Goal: Information Seeking & Learning: Learn about a topic

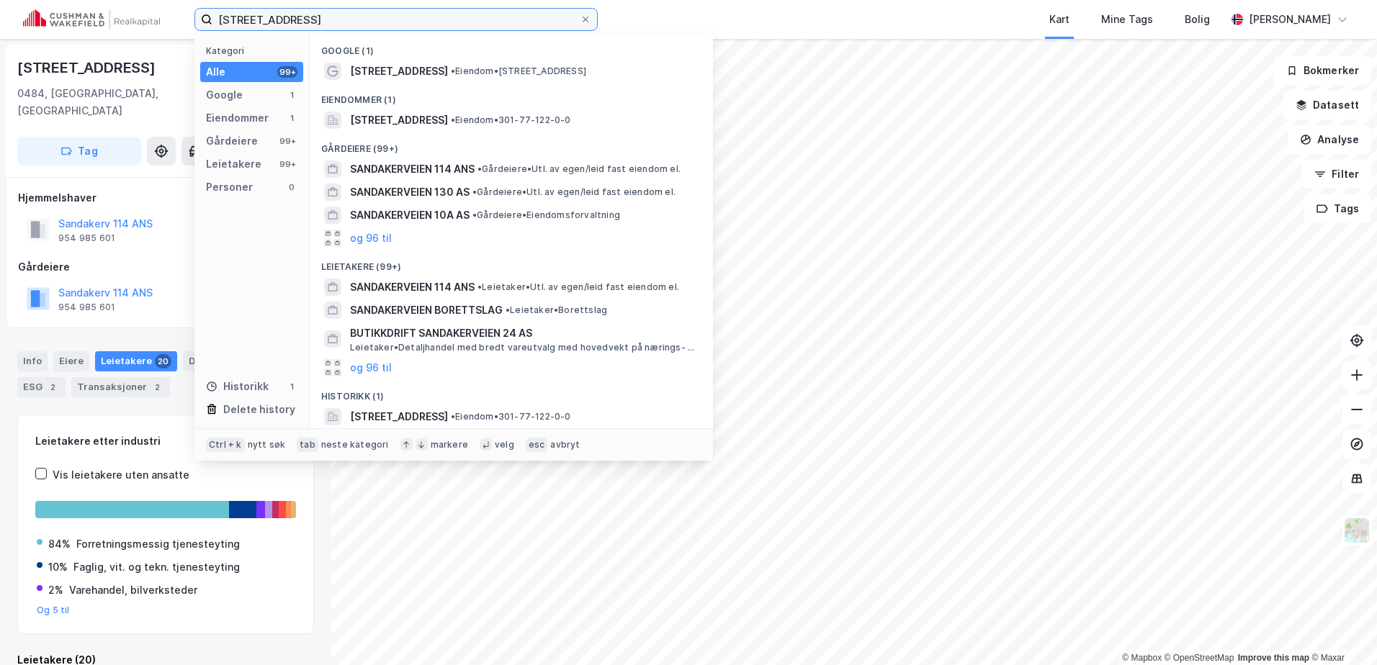
drag, startPoint x: 301, startPoint y: 22, endPoint x: 104, endPoint y: 24, distance: 196.6
click at [108, 27] on div "[STREET_ADDRESS] Kategori Alle 99+ Google 1 Eiendommer 1 Gårdeiere 99+ Leietake…" at bounding box center [688, 19] width 1377 height 39
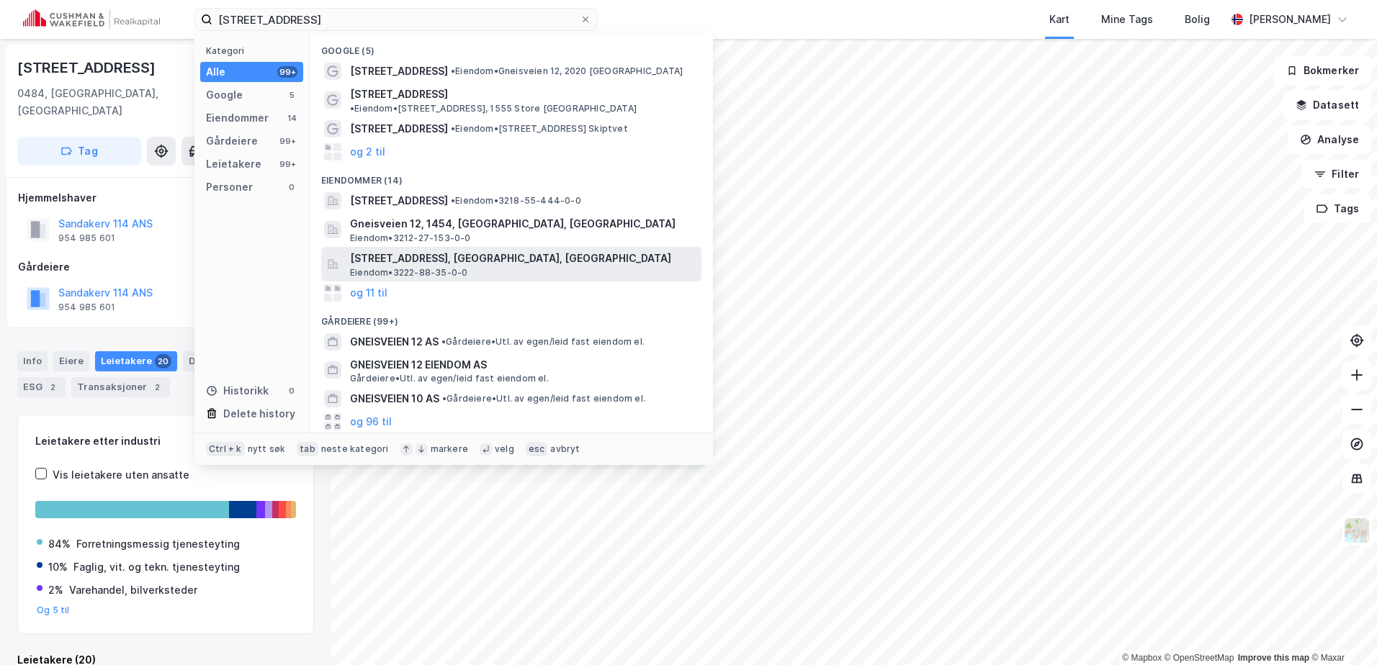
click at [421, 250] on span "[STREET_ADDRESS], [GEOGRAPHIC_DATA], [GEOGRAPHIC_DATA]" at bounding box center [523, 258] width 346 height 17
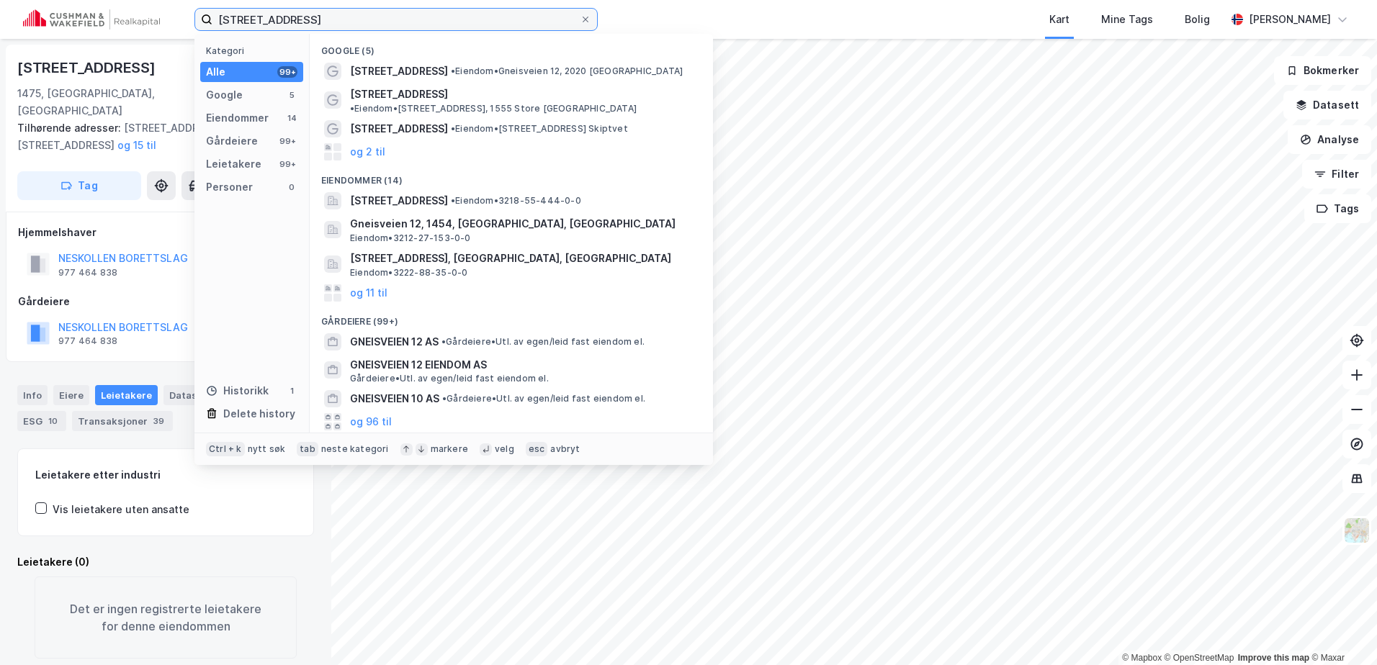
click at [299, 18] on input "[STREET_ADDRESS]" at bounding box center [395, 20] width 367 height 22
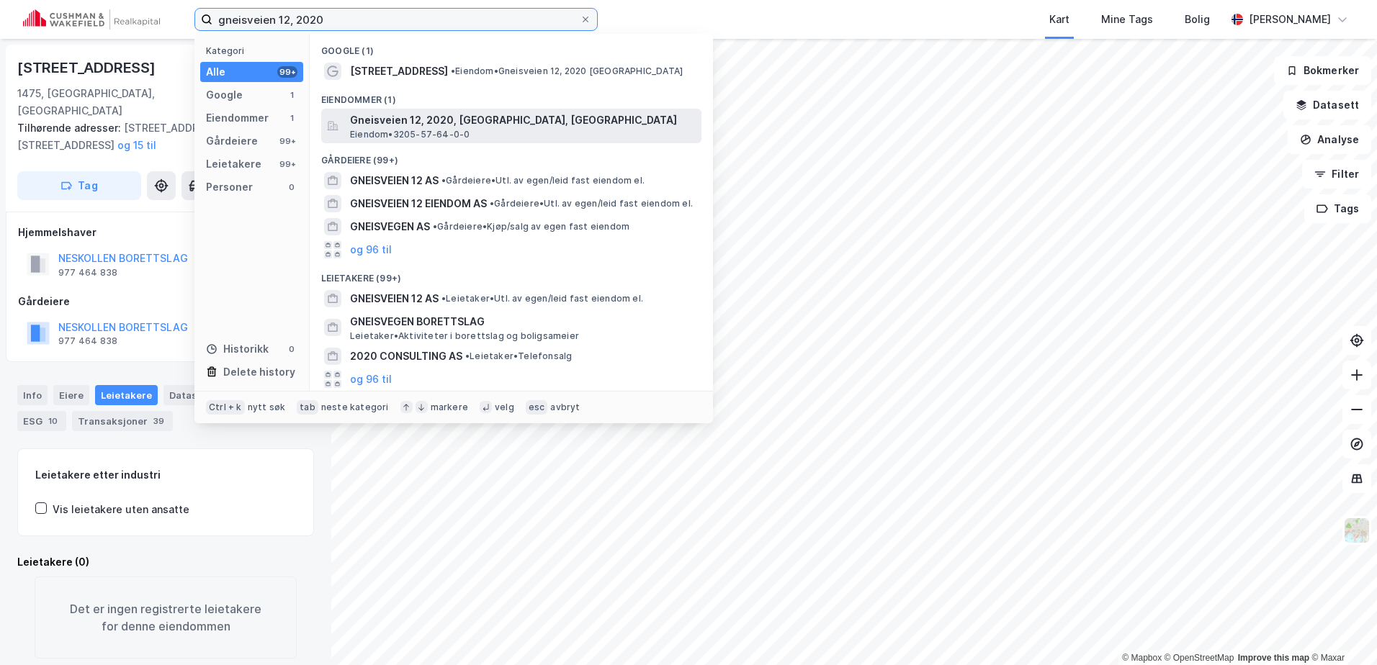
type input "gneisveien 12, 2020"
click at [396, 122] on span "Gneisveien 12, 2020, [GEOGRAPHIC_DATA], [GEOGRAPHIC_DATA]" at bounding box center [523, 120] width 346 height 17
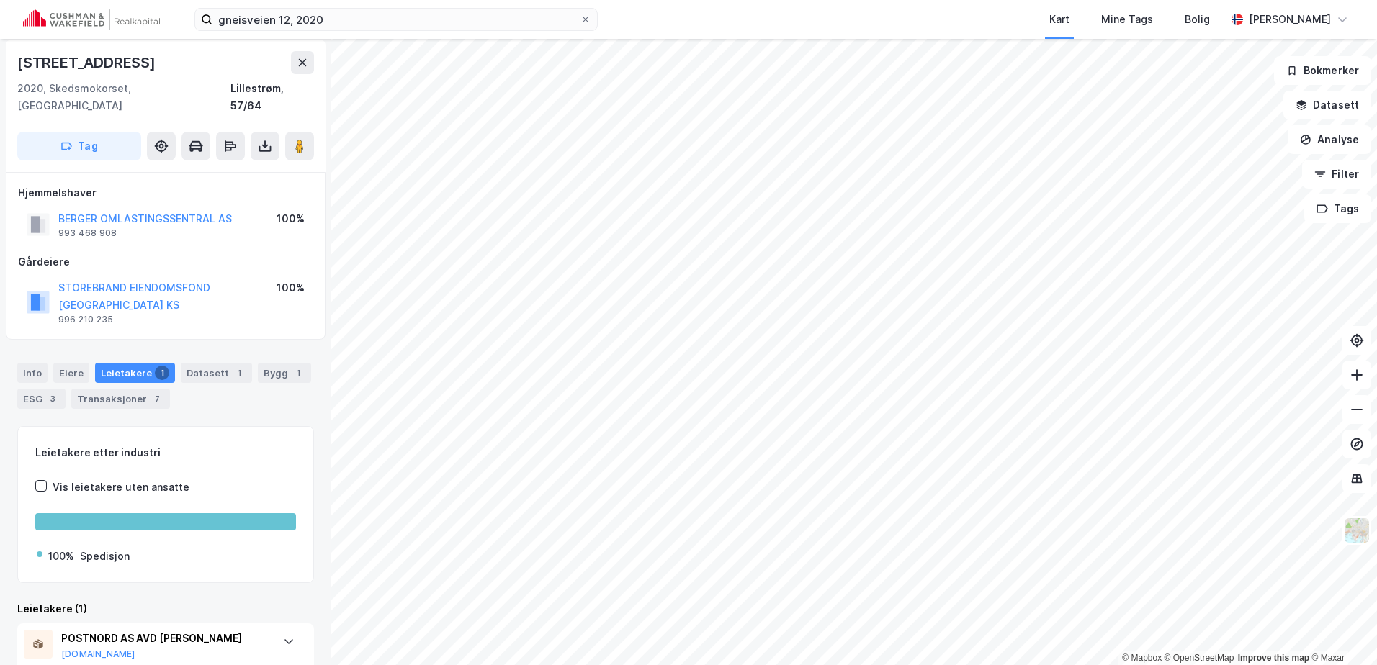
scroll to position [6, 0]
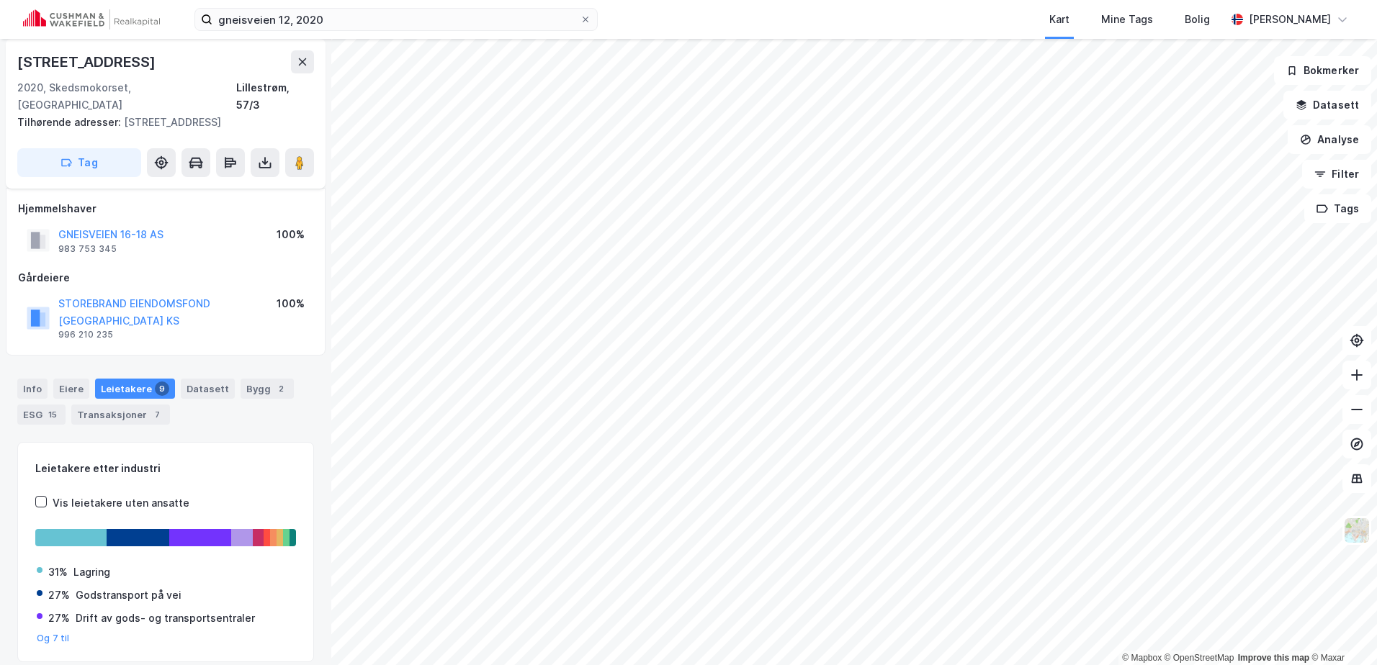
scroll to position [6, 0]
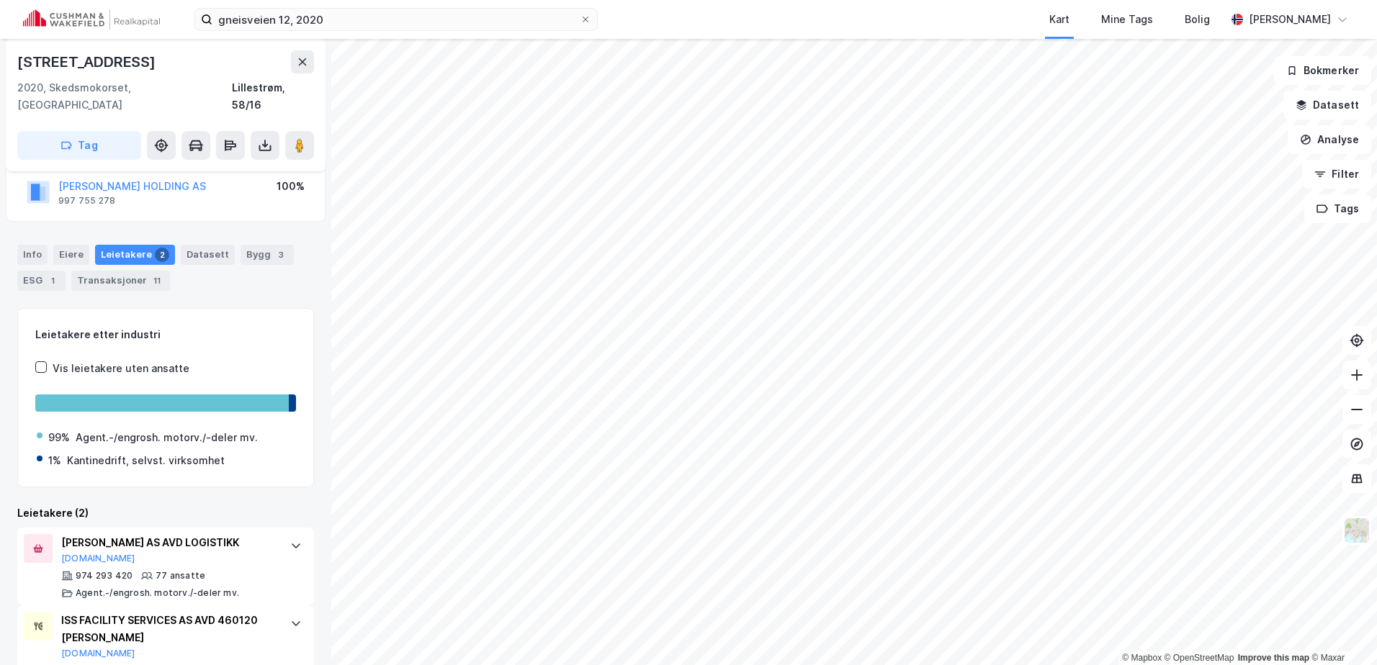
scroll to position [142, 0]
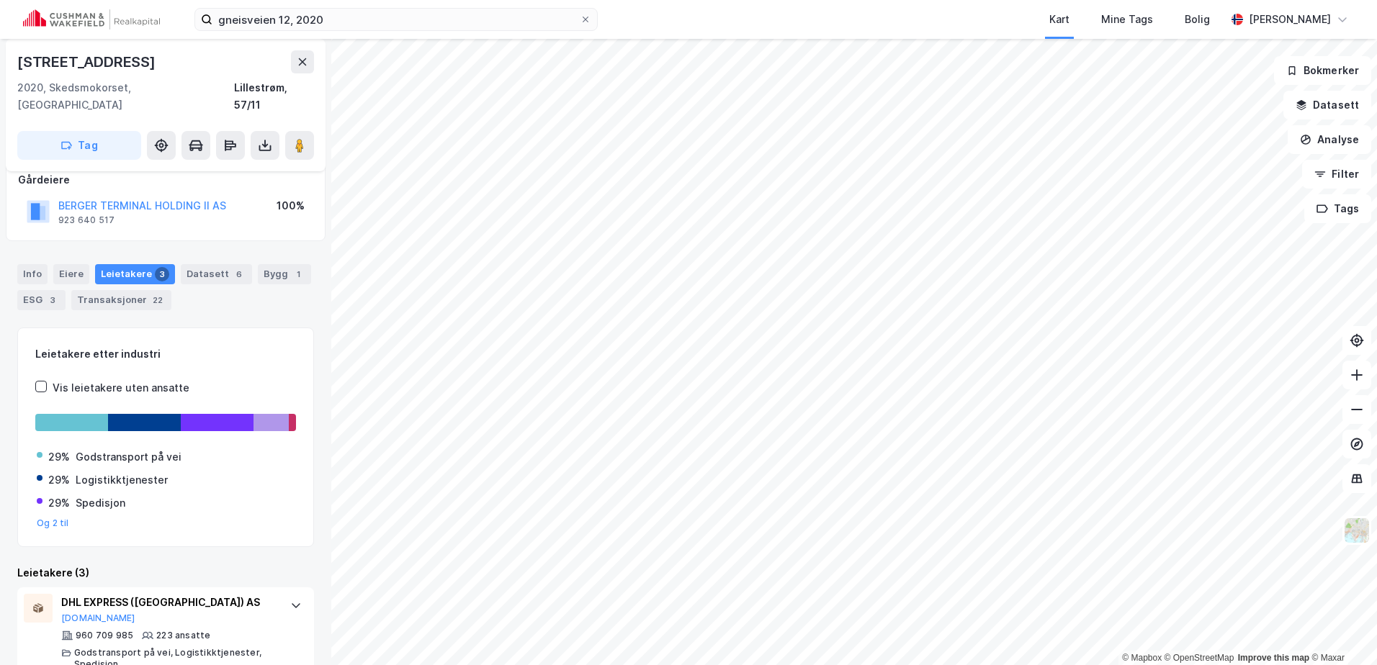
scroll to position [73, 0]
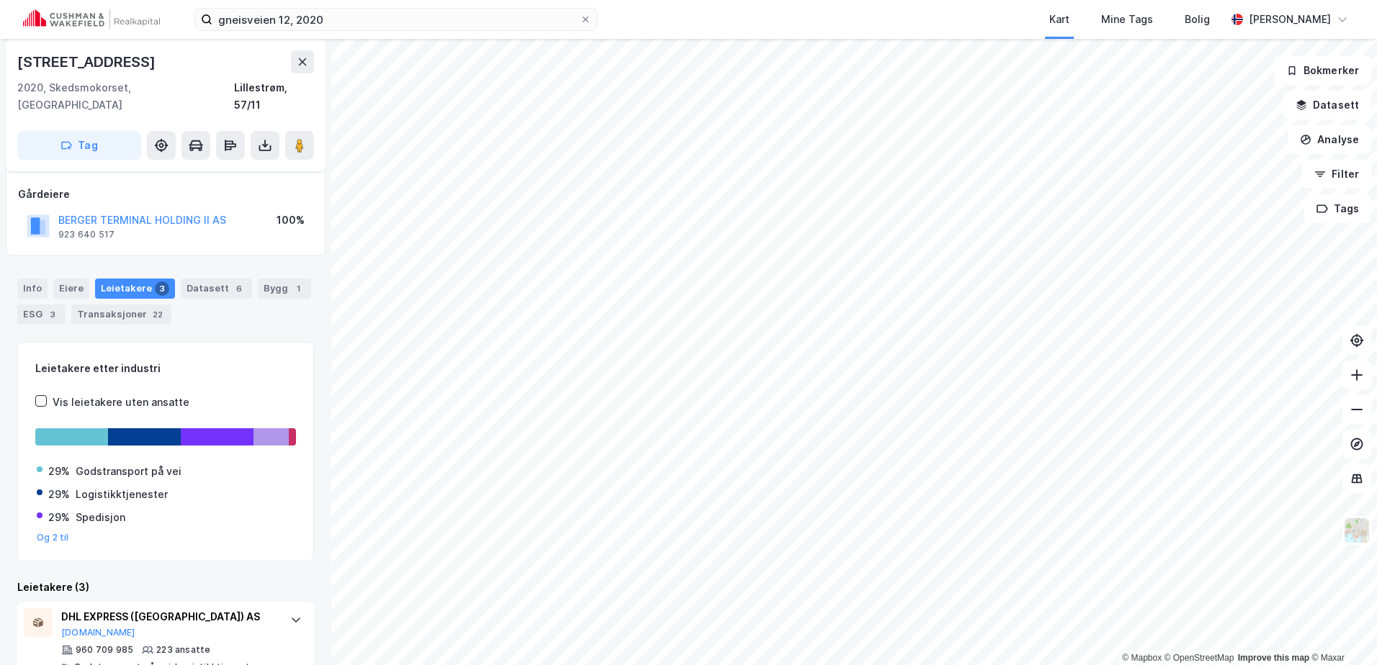
click at [271, 279] on div "Bygg 1" at bounding box center [284, 289] width 53 height 20
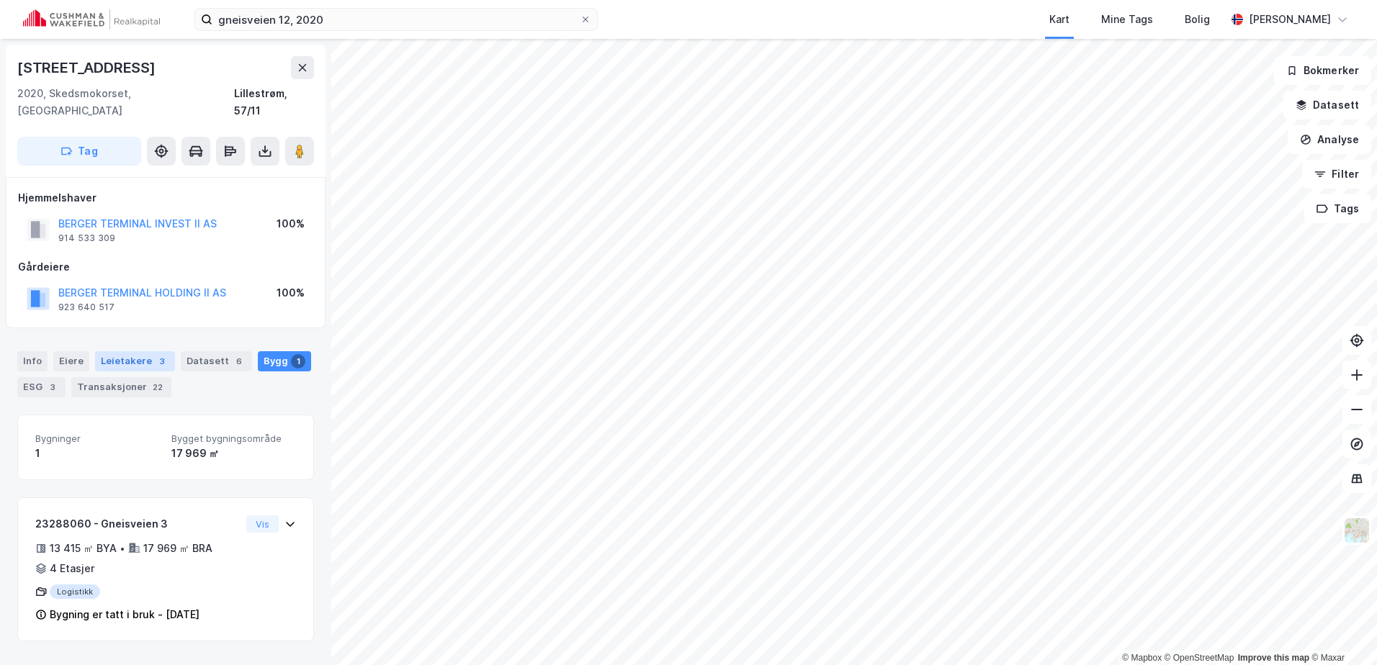
click at [128, 351] on div "Leietakere 3" at bounding box center [135, 361] width 80 height 20
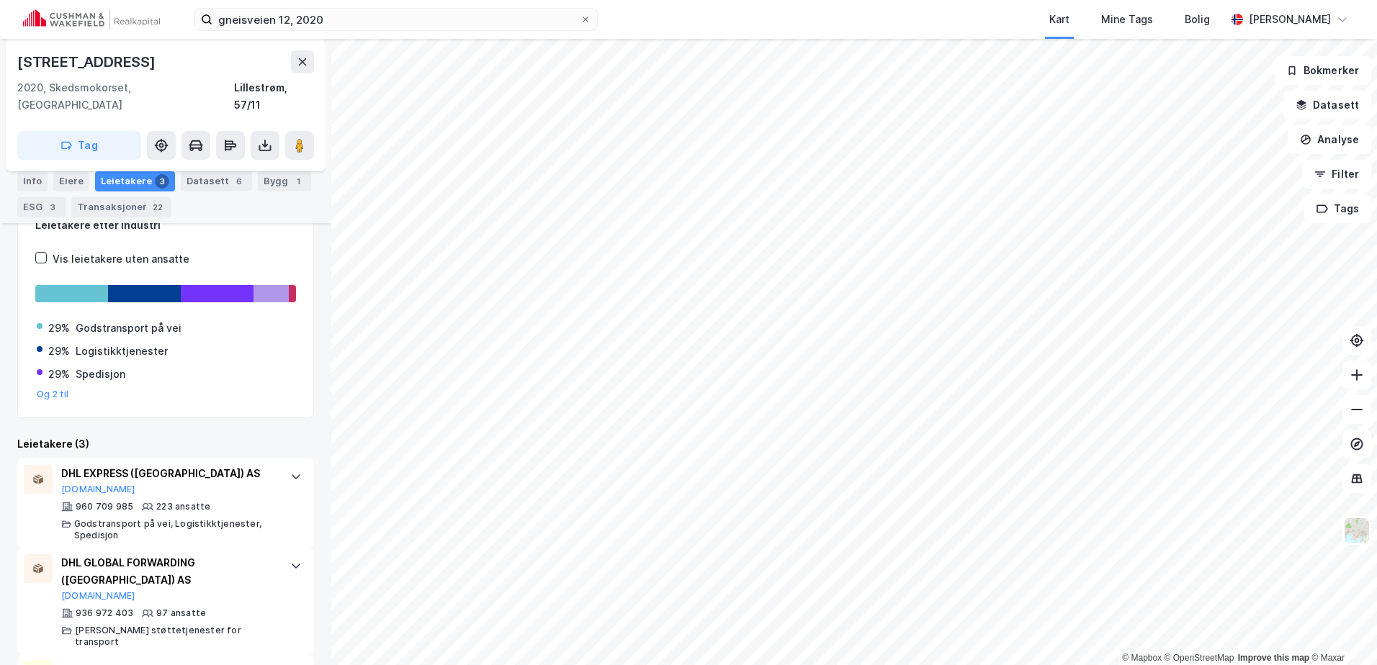
scroll to position [288, 0]
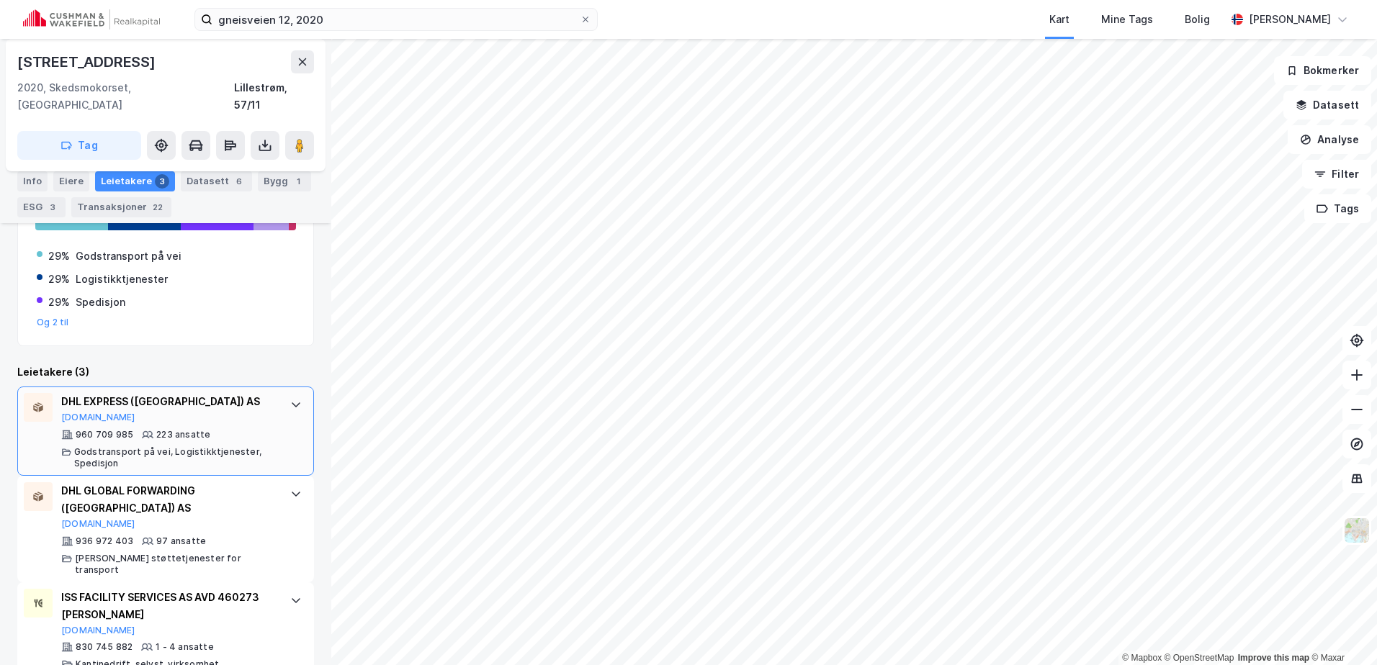
click at [290, 399] on icon at bounding box center [296, 405] width 12 height 12
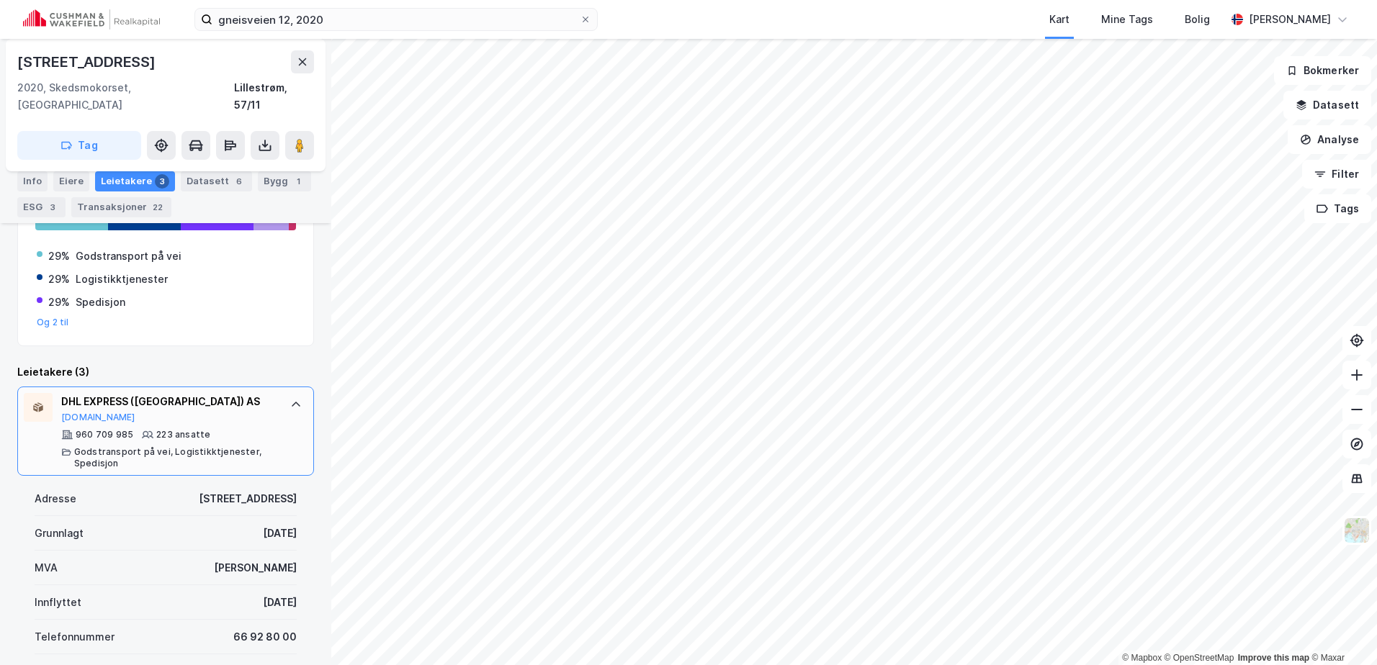
click at [290, 399] on icon at bounding box center [296, 405] width 12 height 12
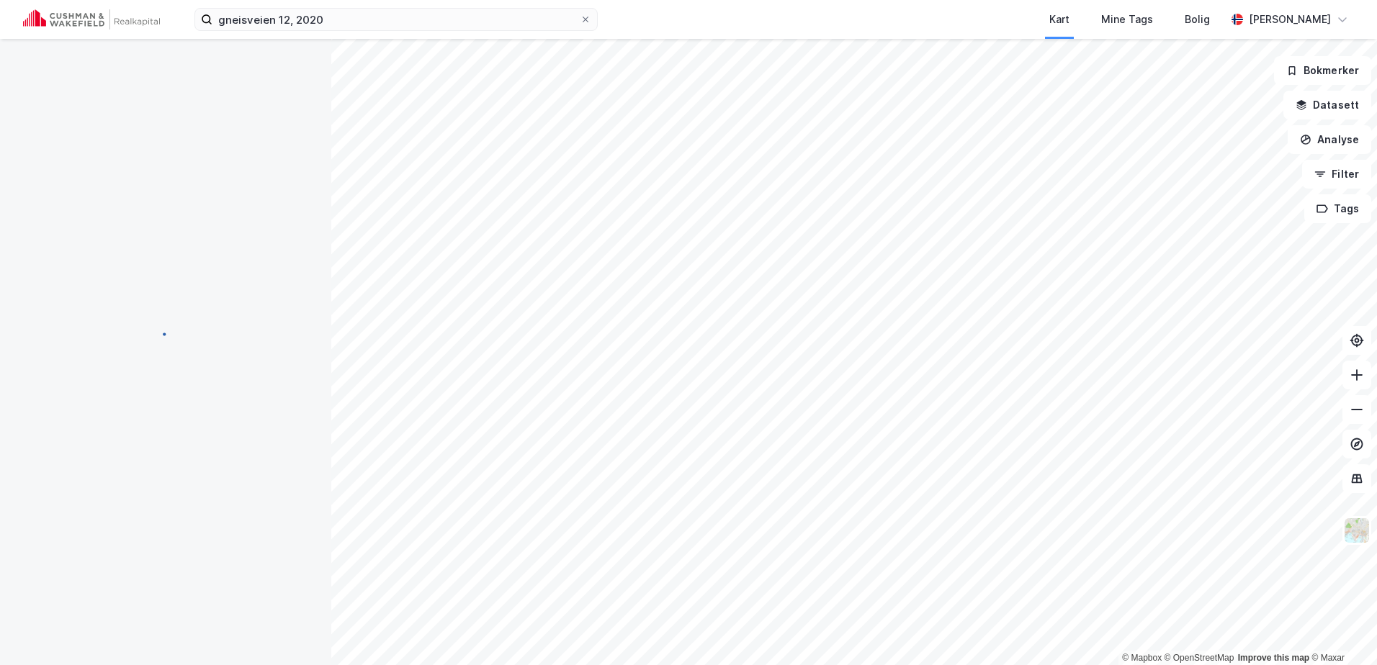
scroll to position [11, 0]
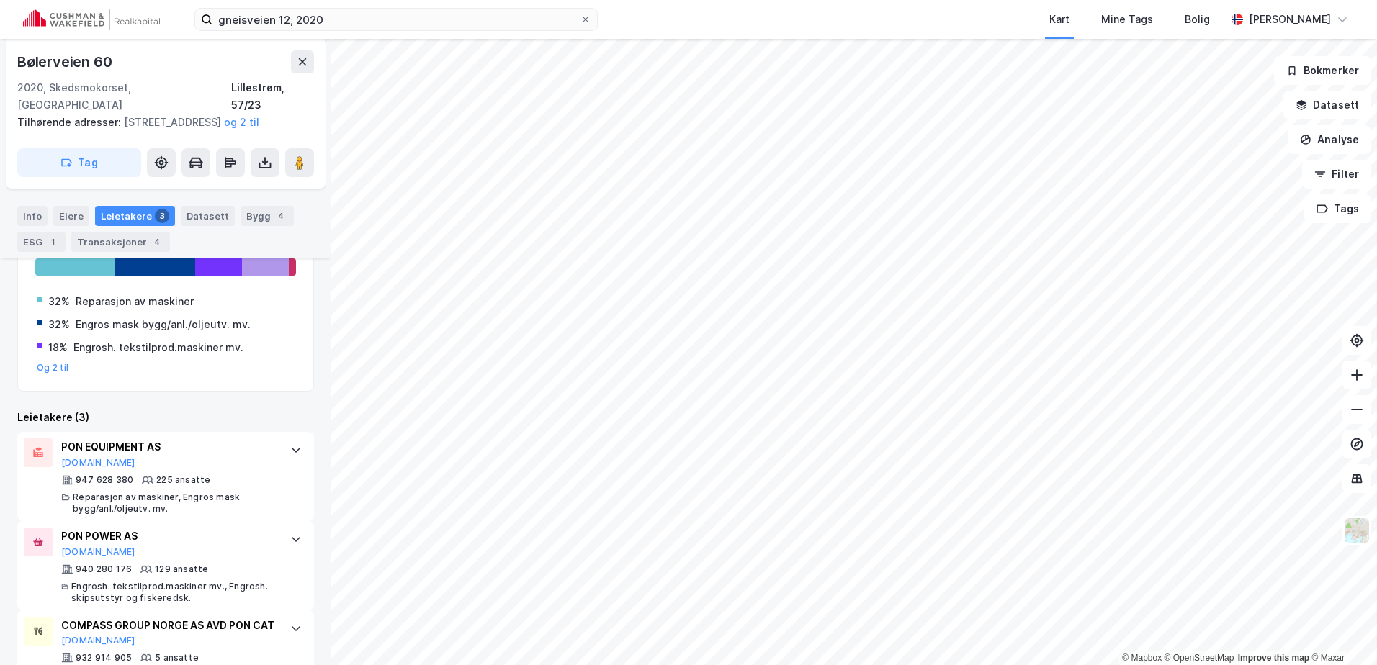
scroll to position [352, 0]
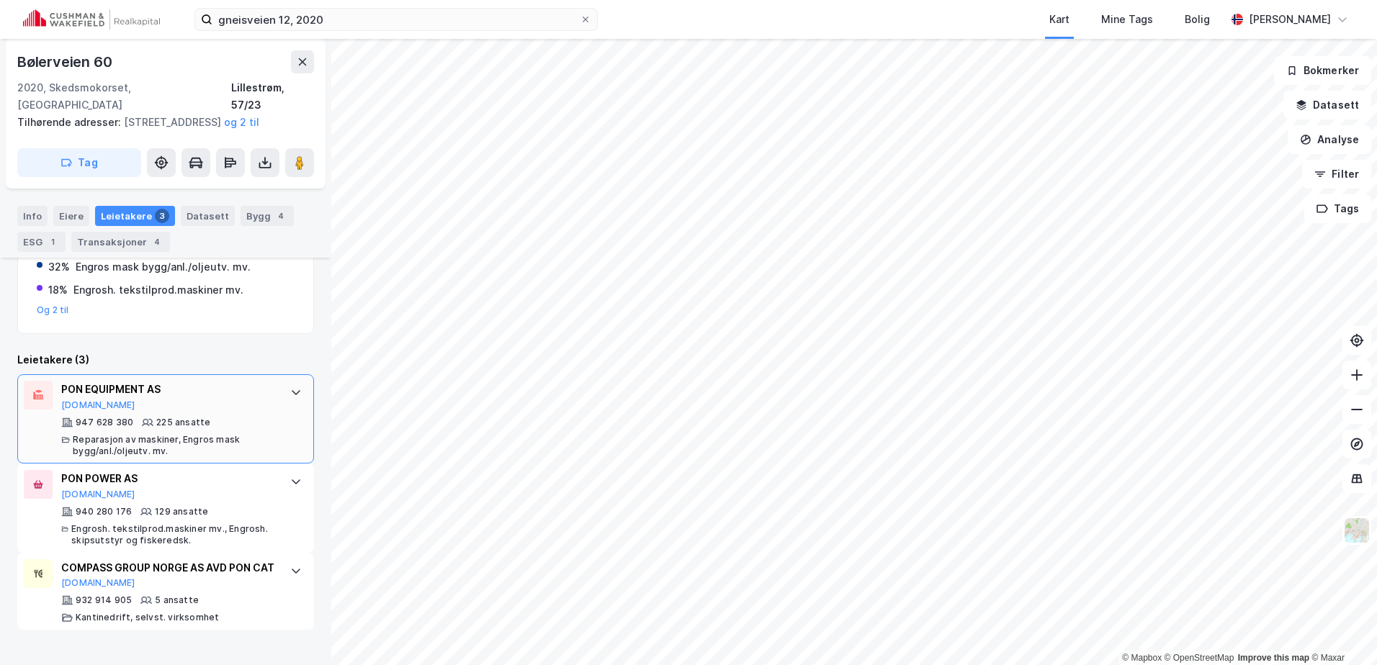
click at [290, 393] on icon at bounding box center [296, 393] width 12 height 12
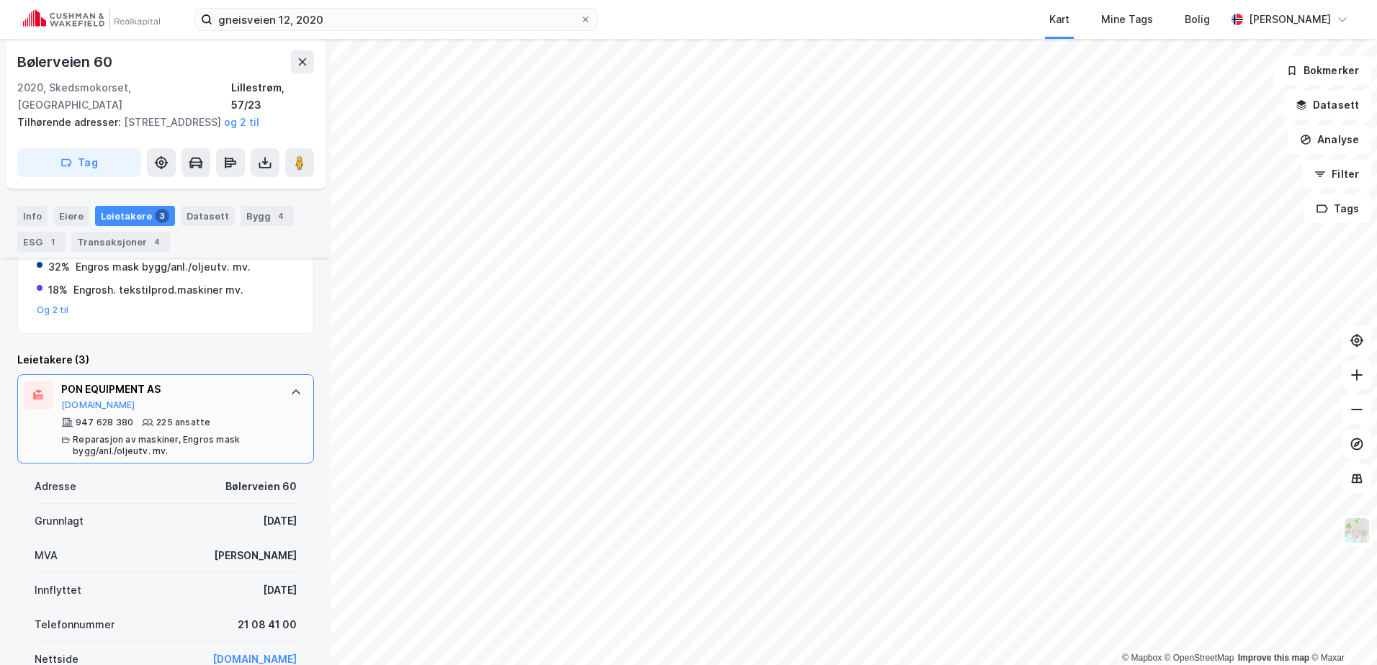
click at [290, 393] on icon at bounding box center [296, 393] width 12 height 12
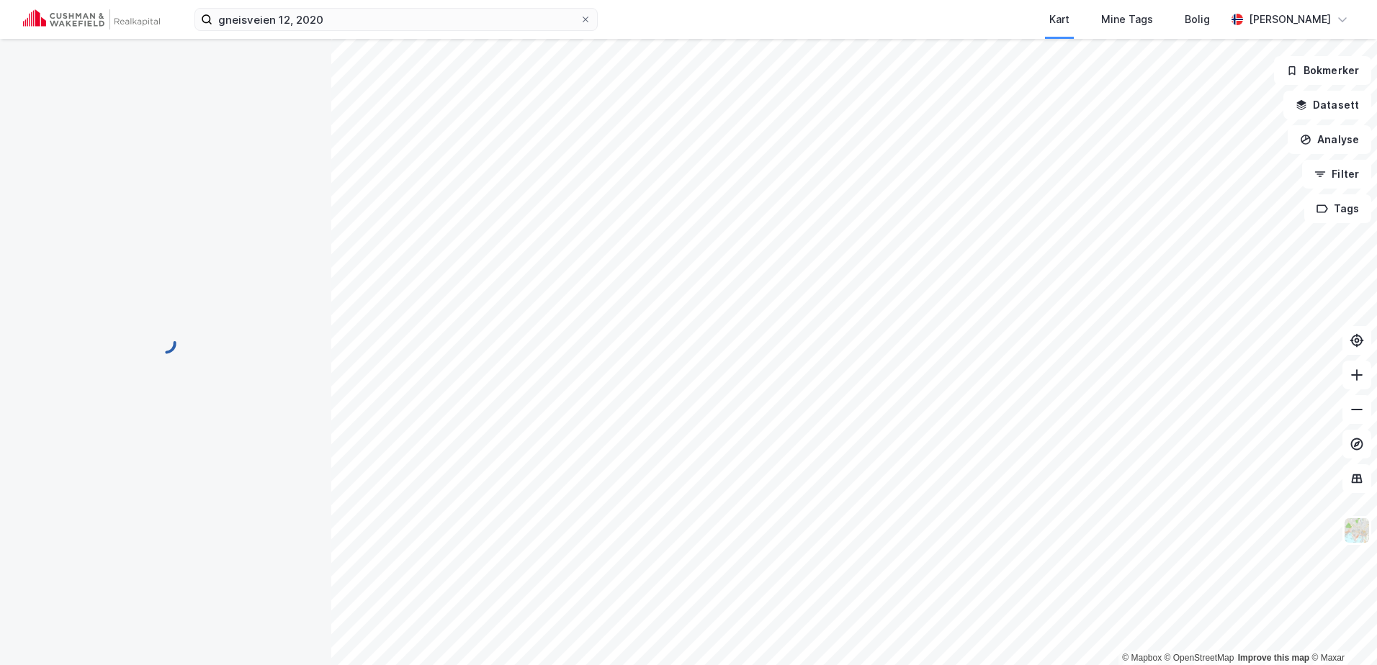
scroll to position [11, 0]
